Goal: Transaction & Acquisition: Purchase product/service

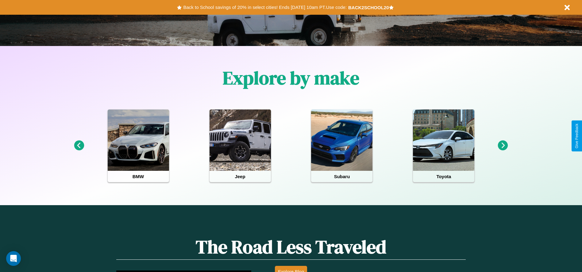
scroll to position [273, 0]
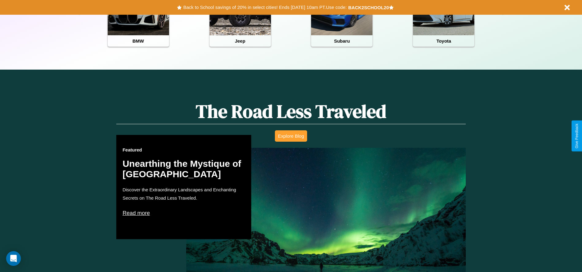
click at [291, 136] on button "Explore Blog" at bounding box center [291, 135] width 32 height 11
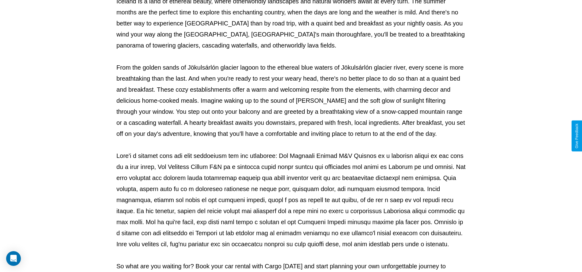
scroll to position [203, 0]
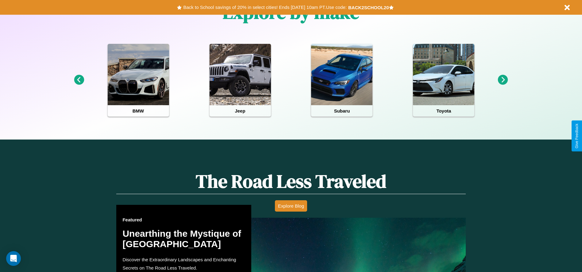
scroll to position [273, 0]
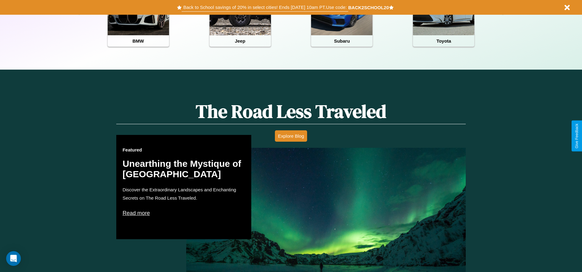
click at [265, 7] on button "Back to School savings of 20% in select cities! Ends [DATE] 10am PT. Use code:" at bounding box center [265, 7] width 166 height 9
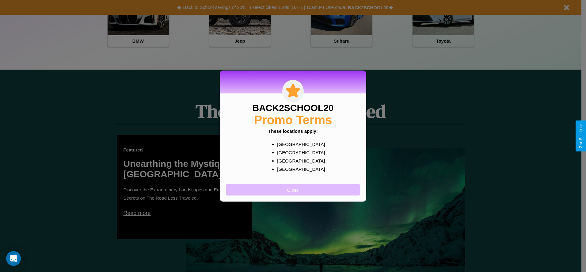
click at [293, 189] on button "Close" at bounding box center [293, 189] width 134 height 11
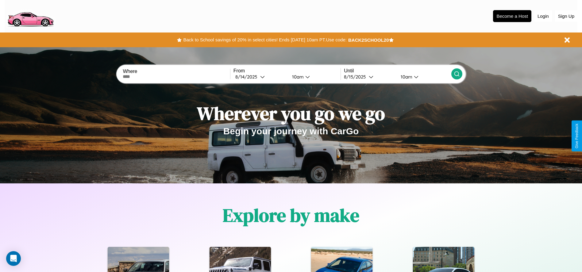
scroll to position [0, 0]
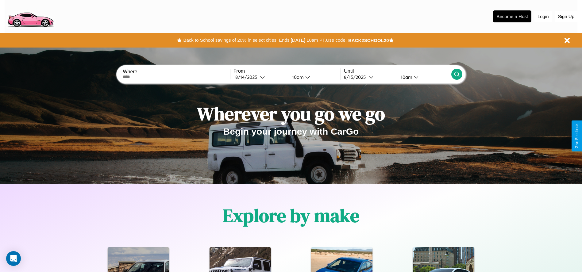
click at [176, 77] on input "text" at bounding box center [176, 77] width 107 height 5
type input "**********"
click at [260, 77] on icon at bounding box center [262, 77] width 5 height 5
select select "*"
select select "****"
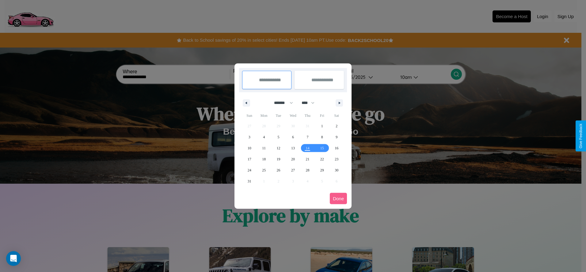
drag, startPoint x: 281, startPoint y: 103, endPoint x: 293, endPoint y: 123, distance: 23.7
click at [281, 103] on select "******* ******** ***** ***** *** **** **** ****** ********* ******* ******** **…" at bounding box center [282, 103] width 26 height 10
click at [249, 181] on span "31" at bounding box center [250, 181] width 4 height 11
type input "**********"
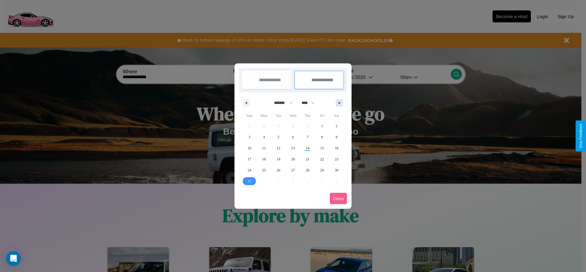
click at [339, 103] on icon "button" at bounding box center [340, 103] width 3 height 2
select select "*"
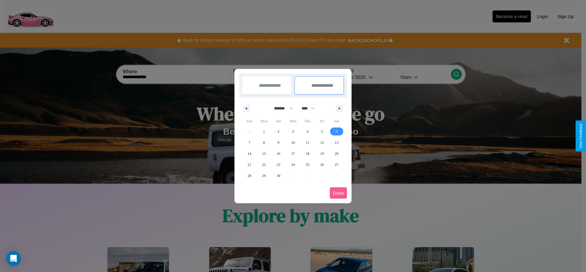
click at [337, 131] on span "6" at bounding box center [337, 131] width 2 height 11
type input "**********"
select select "*"
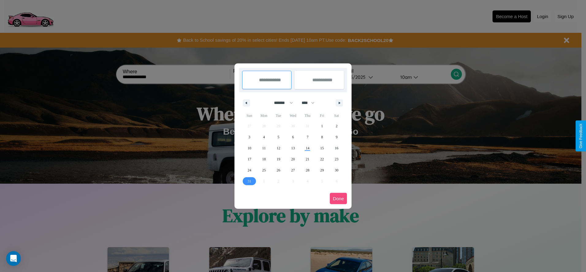
click at [338, 198] on button "Done" at bounding box center [338, 198] width 17 height 11
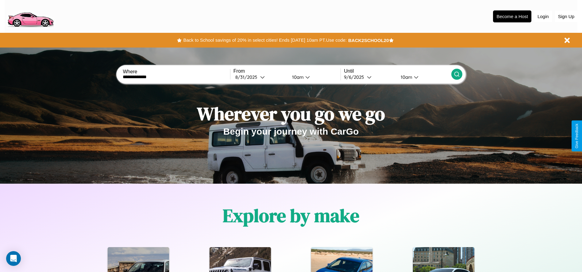
click at [296, 77] on div "10am" at bounding box center [297, 77] width 16 height 6
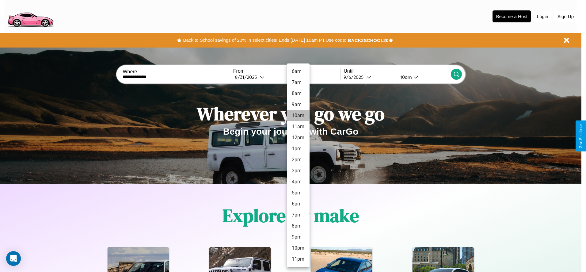
click at [298, 116] on li "10am" at bounding box center [298, 115] width 23 height 11
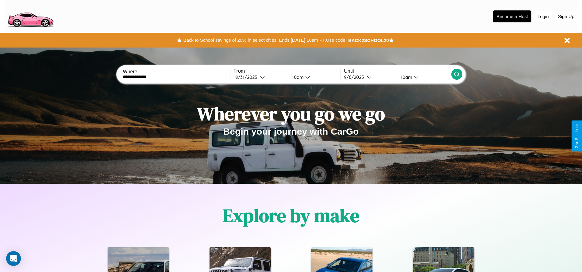
click at [456, 74] on icon at bounding box center [456, 74] width 6 height 6
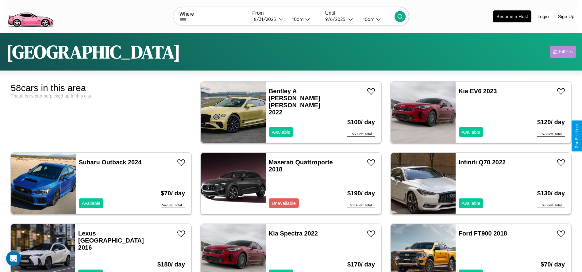
click at [562, 52] on div "Filters" at bounding box center [565, 52] width 14 height 6
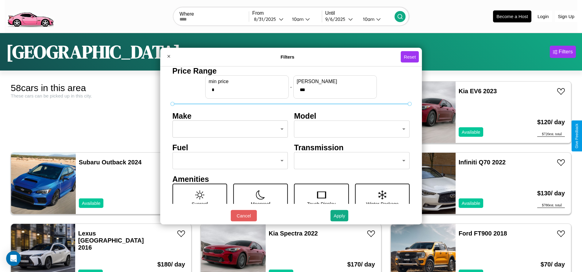
click at [228, 129] on body "CarGo Where From [DATE] 10am Until [DATE] 10am Become a Host Login Sign Up [GEO…" at bounding box center [291, 155] width 582 height 310
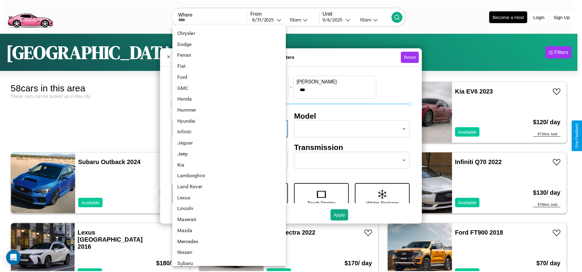
scroll to position [160, 0]
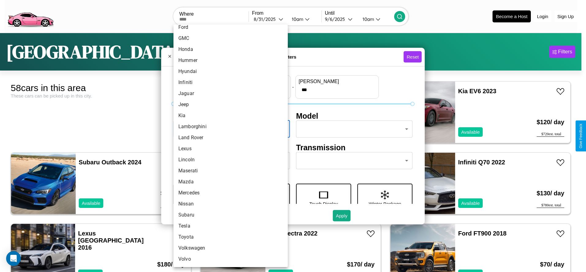
click at [228, 160] on li "Lincoln" at bounding box center [231, 159] width 114 height 11
type input "*******"
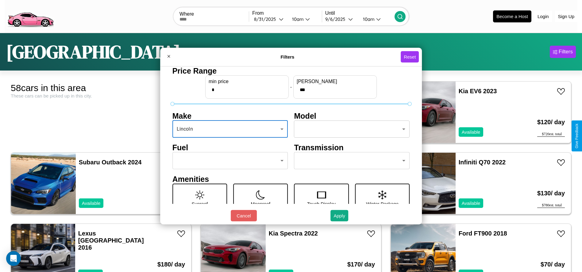
click at [349, 129] on body "CarGo Where From [DATE] 10am Until [DATE] 10am Become a Host Login Sign Up [GEO…" at bounding box center [291, 155] width 582 height 310
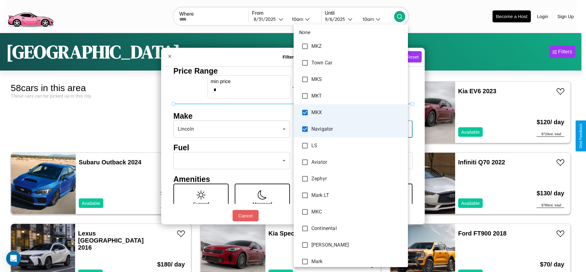
type input "***"
click at [293, 136] on div at bounding box center [293, 136] width 586 height 272
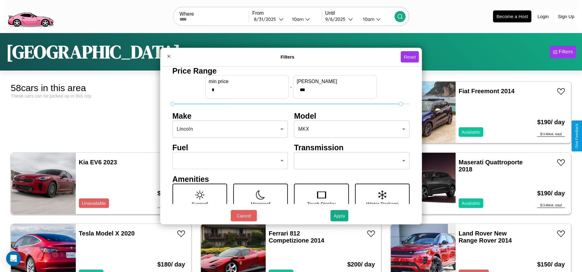
type input "***"
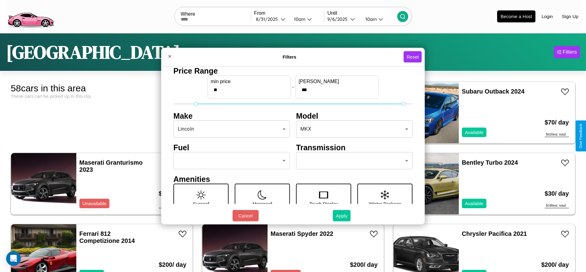
type input "**"
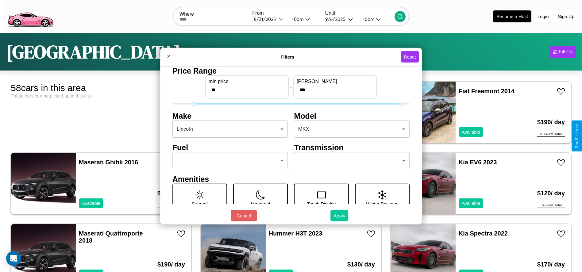
click at [339, 216] on button "Apply" at bounding box center [339, 215] width 18 height 11
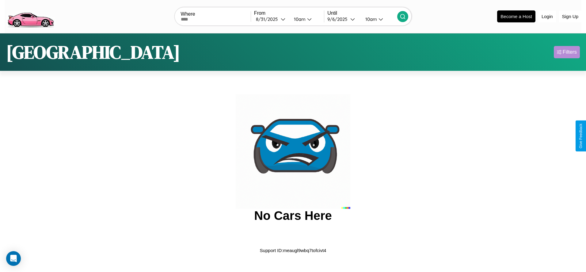
click at [567, 52] on div "Filters" at bounding box center [570, 52] width 14 height 6
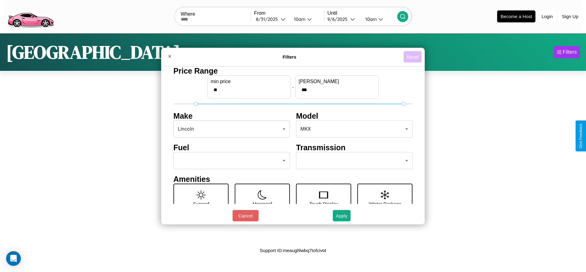
click at [413, 57] on button "Reset" at bounding box center [413, 56] width 18 height 11
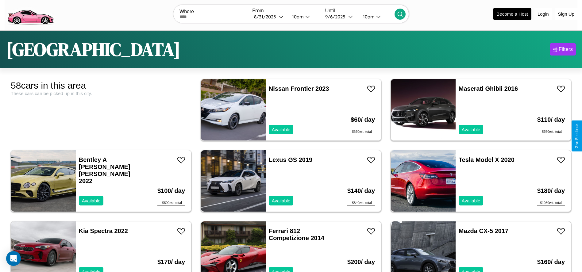
scroll to position [68, 0]
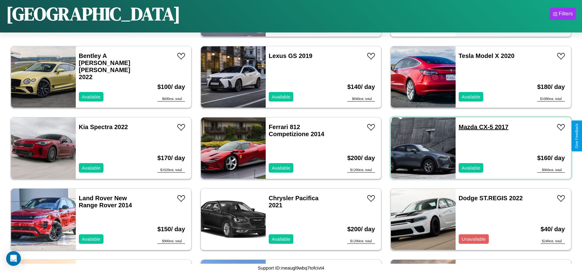
click at [464, 127] on link "Mazda CX-5 2017" at bounding box center [483, 127] width 50 height 7
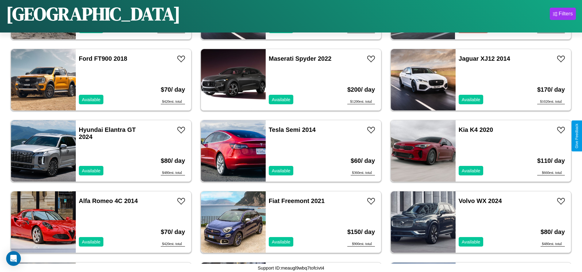
scroll to position [709, 0]
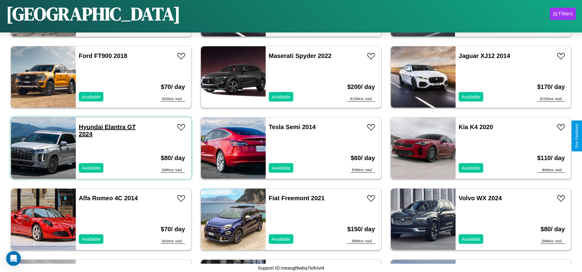
click at [90, 127] on link "Hyundai Elantra GT 2024" at bounding box center [107, 131] width 57 height 14
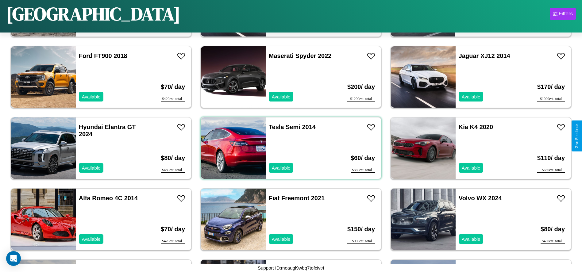
scroll to position [637, 0]
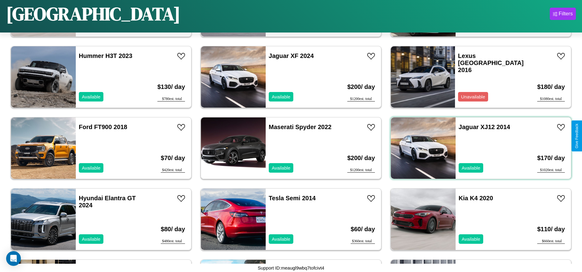
click at [477, 148] on div "Jaguar XJ12 2014 Available" at bounding box center [490, 147] width 71 height 61
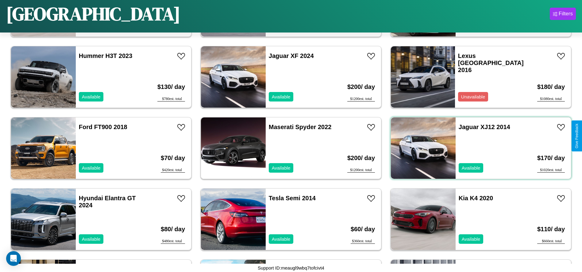
click at [477, 148] on div "Jaguar XJ12 2014 Available" at bounding box center [490, 147] width 71 height 61
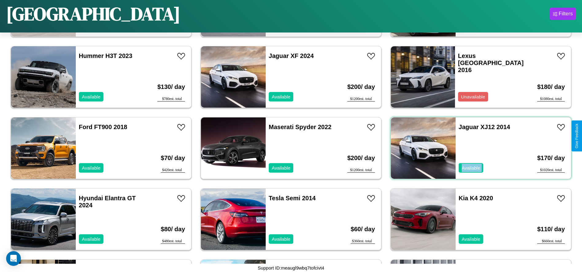
click at [477, 148] on div "Jaguar XJ12 2014 Available" at bounding box center [490, 147] width 71 height 61
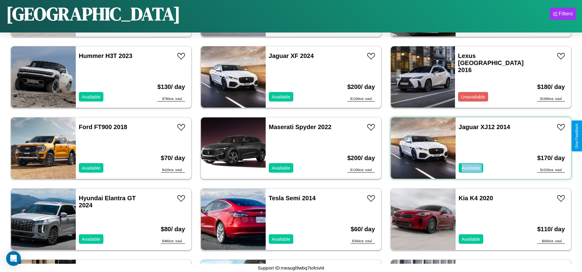
click at [477, 148] on div "Jaguar XJ12 2014 Available" at bounding box center [490, 147] width 71 height 61
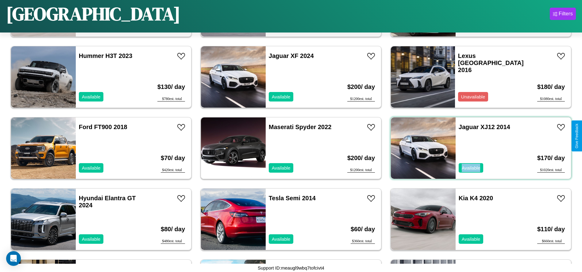
click at [477, 148] on div "Jaguar XJ12 2014 Available" at bounding box center [490, 147] width 71 height 61
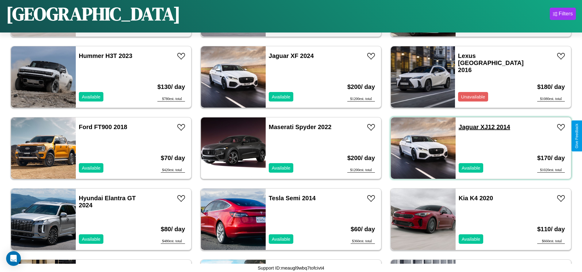
click at [464, 127] on link "Jaguar XJ12 2014" at bounding box center [484, 127] width 52 height 7
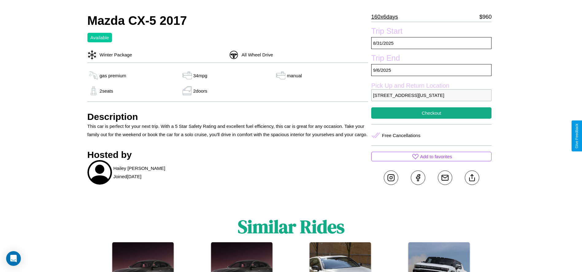
scroll to position [231, 0]
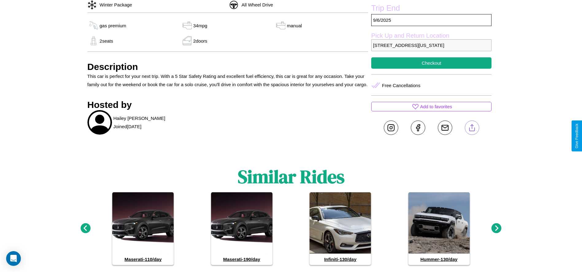
click at [472, 129] on line at bounding box center [472, 126] width 0 height 4
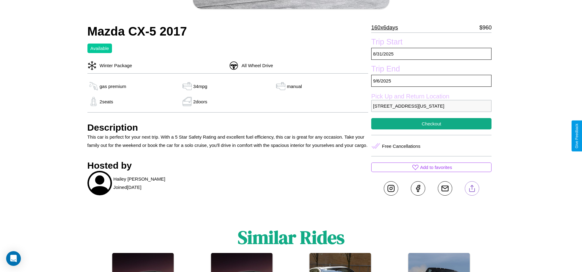
scroll to position [166, 0]
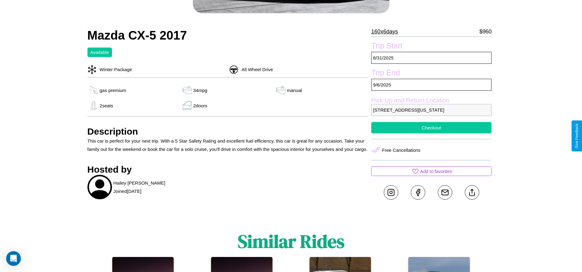
click at [431, 133] on button "Checkout" at bounding box center [431, 127] width 120 height 11
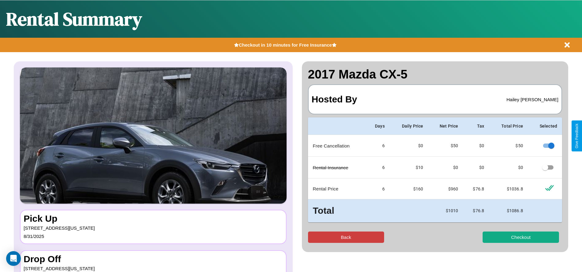
click at [346, 237] on button "Back" at bounding box center [346, 236] width 76 height 11
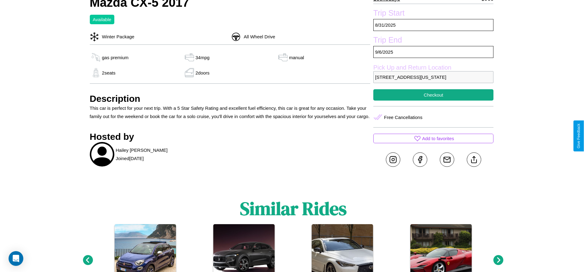
scroll to position [210, 0]
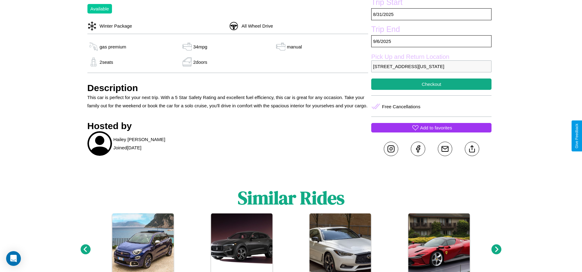
click at [431, 132] on p "Add to favorites" at bounding box center [436, 128] width 32 height 8
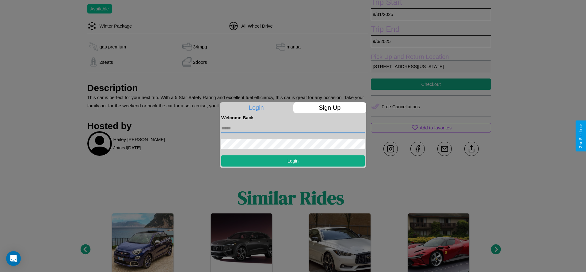
click at [293, 128] on input "text" at bounding box center [292, 128] width 143 height 10
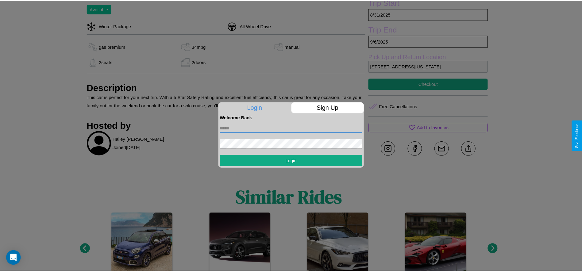
scroll to position [253, 0]
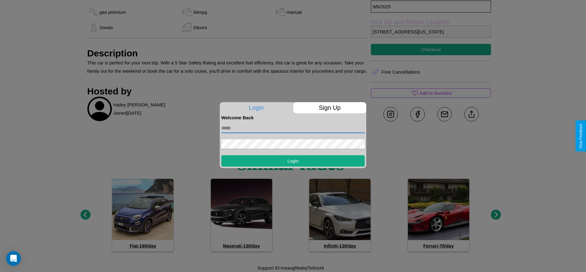
click at [496, 215] on div at bounding box center [293, 136] width 586 height 272
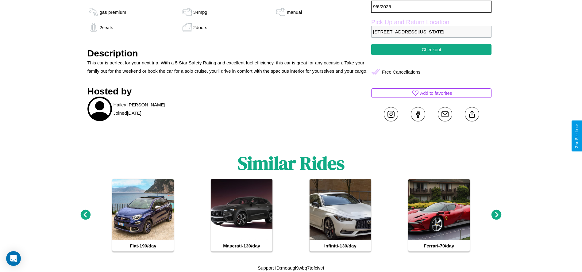
click at [496, 215] on icon at bounding box center [496, 215] width 10 height 10
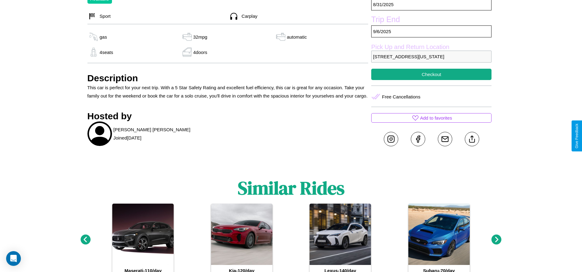
scroll to position [282, 0]
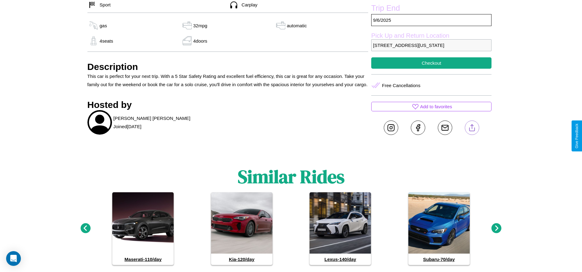
click at [472, 129] on line at bounding box center [472, 126] width 0 height 4
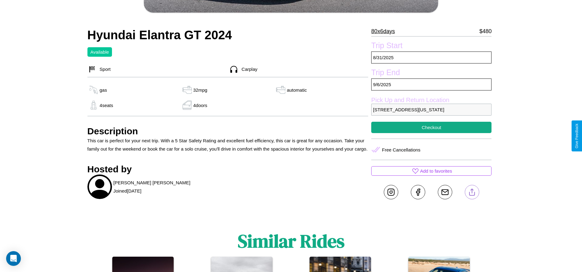
scroll to position [217, 0]
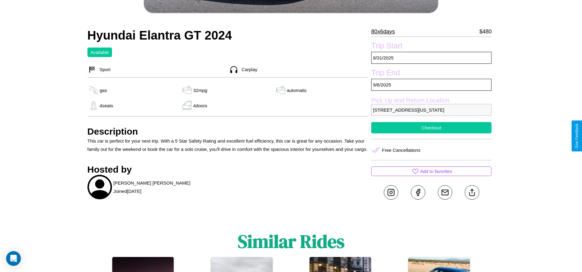
click at [431, 133] on button "Checkout" at bounding box center [431, 127] width 120 height 11
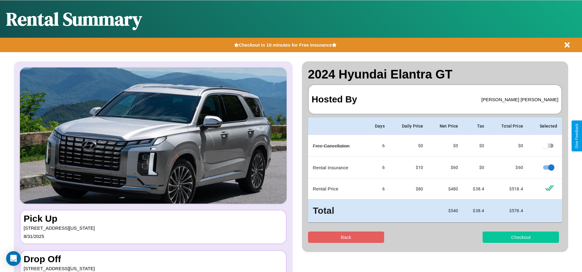
click at [520, 237] on button "Checkout" at bounding box center [520, 236] width 76 height 11
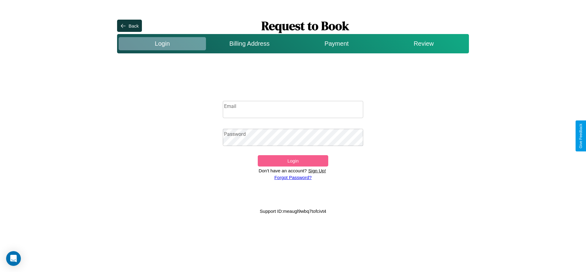
click at [293, 109] on input "Email" at bounding box center [293, 109] width 141 height 17
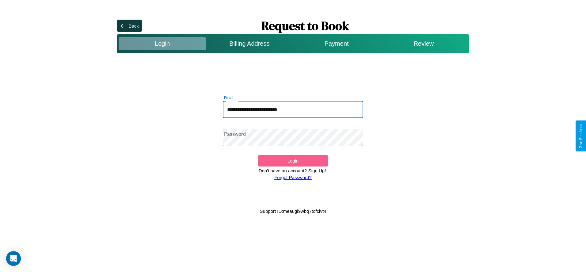
type input "**********"
click at [293, 161] on button "Login" at bounding box center [293, 160] width 70 height 11
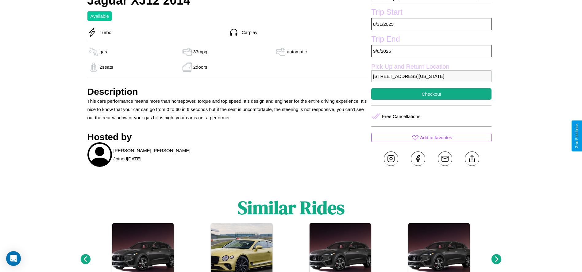
scroll to position [202, 0]
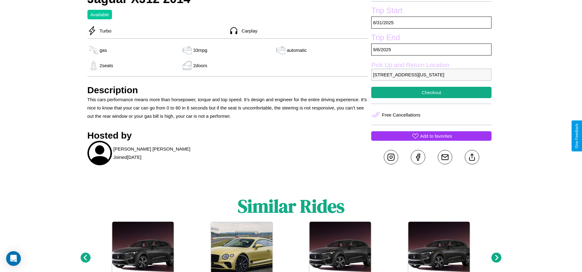
click at [431, 136] on p "Add to favorites" at bounding box center [436, 136] width 32 height 8
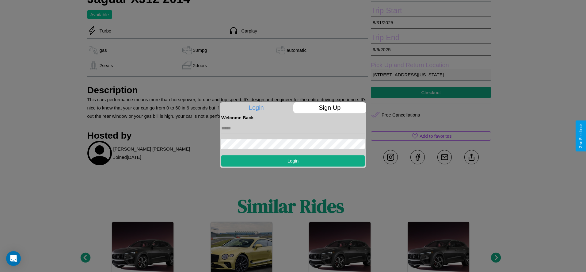
click at [293, 128] on input "text" at bounding box center [292, 128] width 143 height 10
type input "**********"
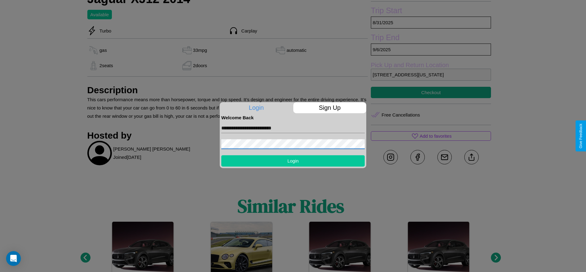
click at [293, 161] on button "Login" at bounding box center [292, 160] width 143 height 11
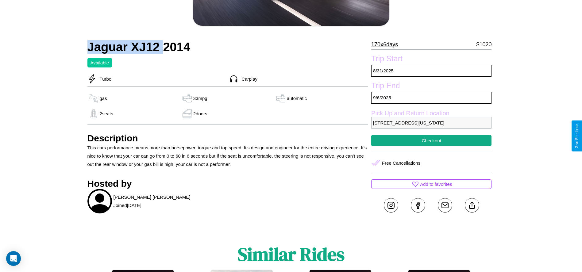
scroll to position [159, 0]
